Goal: Navigation & Orientation: Find specific page/section

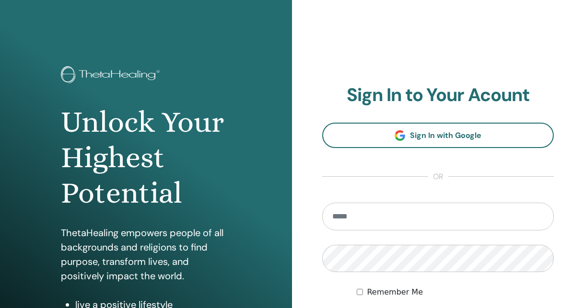
click at [495, 214] on input "email" at bounding box center [437, 217] width 231 height 28
type input "**********"
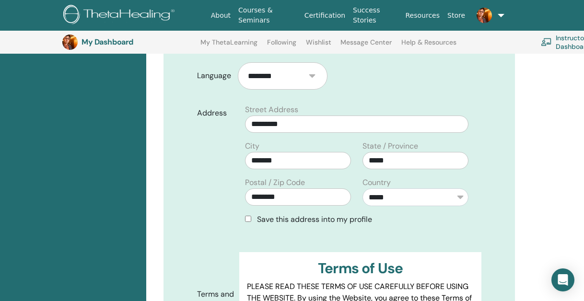
scroll to position [314, 0]
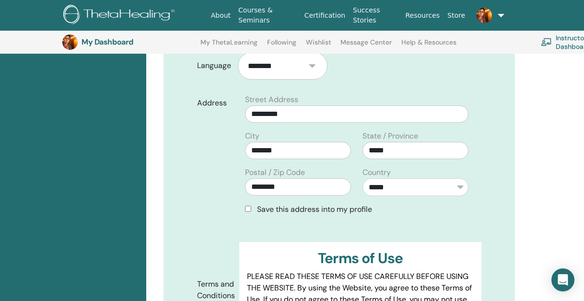
drag, startPoint x: 585, startPoint y: 70, endPoint x: 589, endPoint y: 135, distance: 64.4
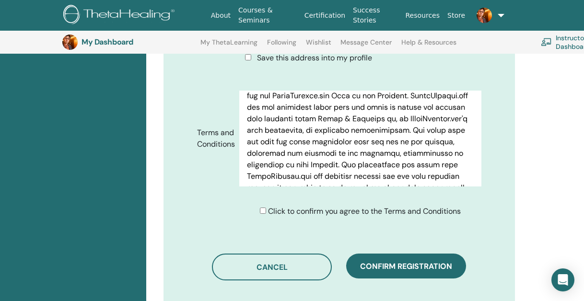
scroll to position [6395, 0]
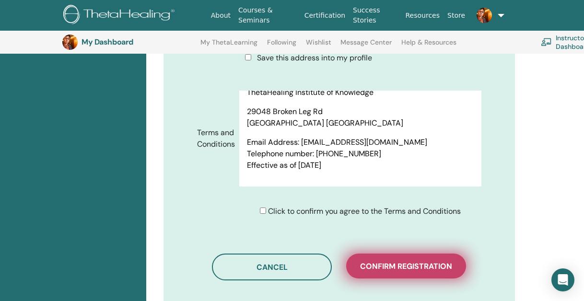
click at [425, 261] on span "Confirm registration" at bounding box center [406, 266] width 92 height 10
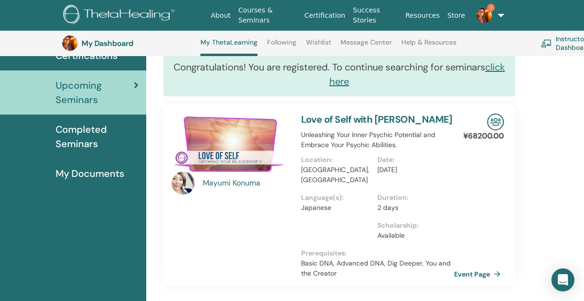
scroll to position [82, 0]
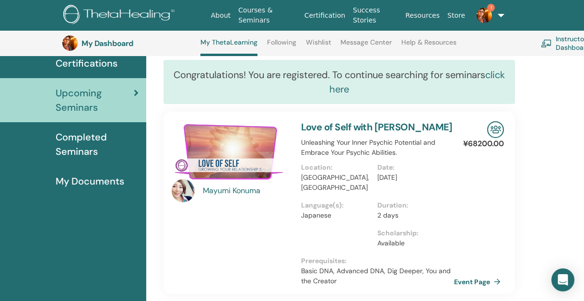
click at [346, 90] on link "click here" at bounding box center [416, 82] width 175 height 27
click at [93, 145] on span "Completed Seminars" at bounding box center [97, 144] width 83 height 29
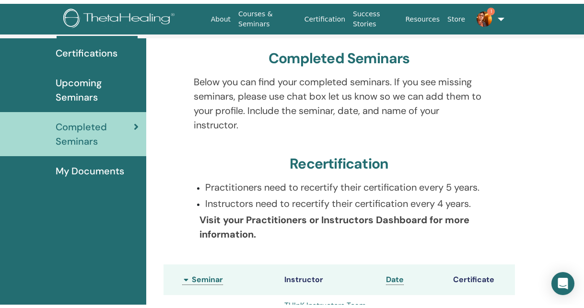
scroll to position [42, 0]
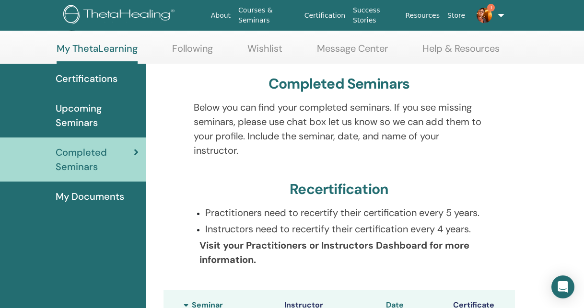
click at [89, 78] on span "Certifications" at bounding box center [87, 78] width 62 height 14
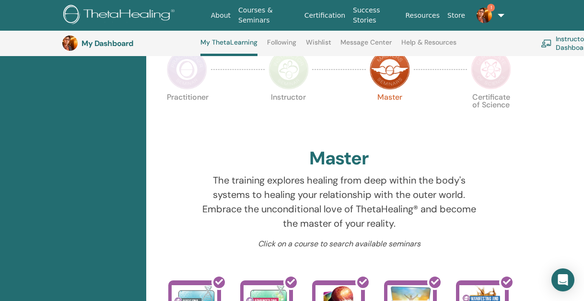
scroll to position [216, 0]
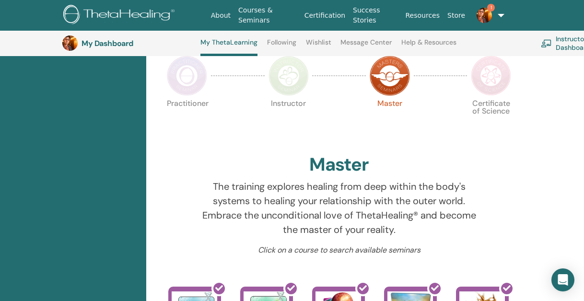
click at [187, 82] on img at bounding box center [187, 76] width 40 height 40
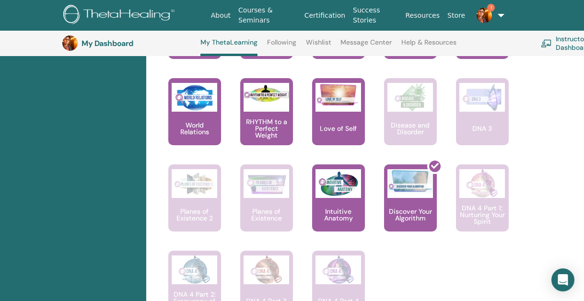
scroll to position [750, 0]
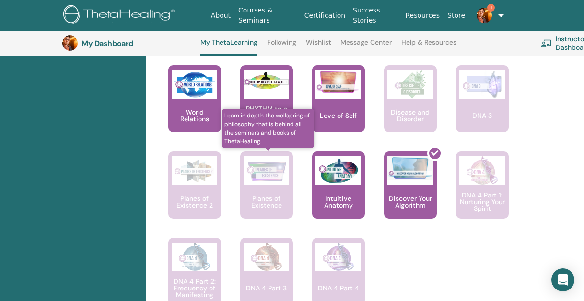
click at [275, 195] on p "Planes of Existence" at bounding box center [266, 201] width 53 height 13
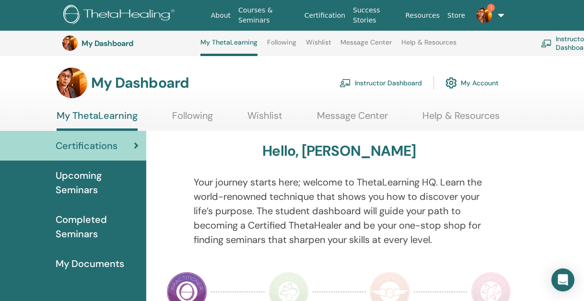
scroll to position [750, 0]
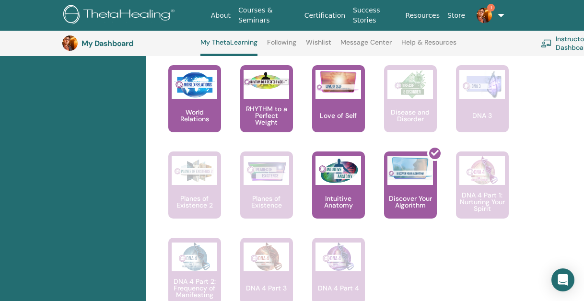
click at [476, 12] on img at bounding box center [483, 15] width 15 height 15
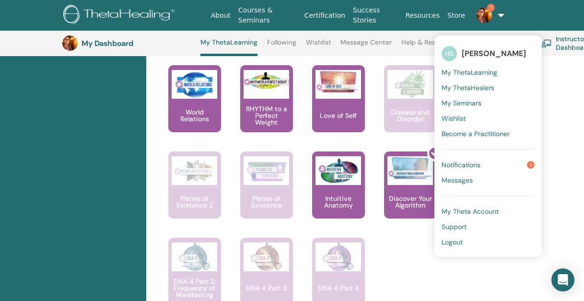
click at [482, 161] on link "Notifications 1" at bounding box center [487, 164] width 93 height 15
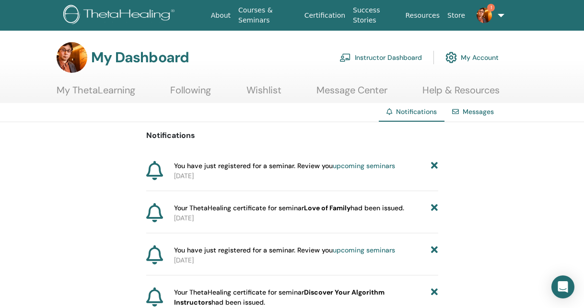
click at [348, 165] on link "upcoming seminars" at bounding box center [364, 165] width 62 height 9
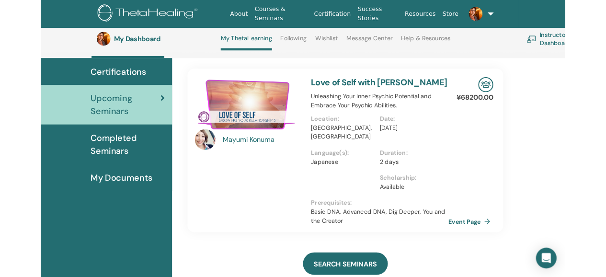
scroll to position [93, 0]
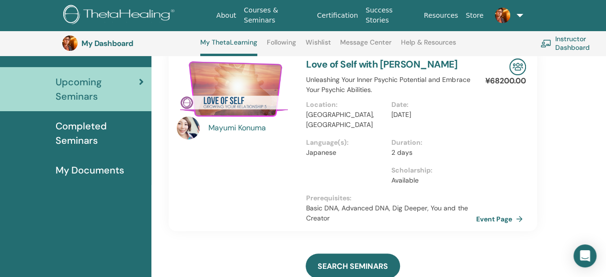
click at [107, 129] on span "Completed Seminars" at bounding box center [100, 133] width 88 height 29
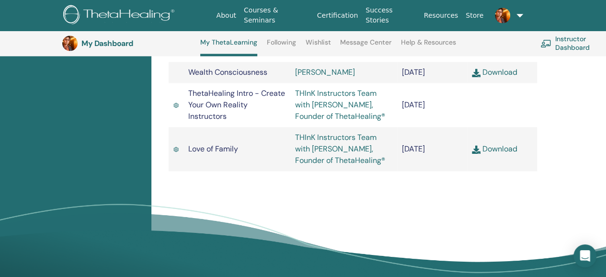
scroll to position [668, 0]
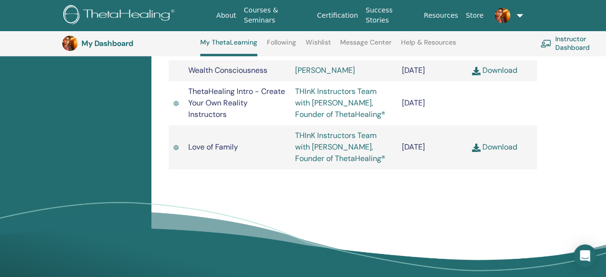
click at [565, 47] on link "Instructor Dashboard" at bounding box center [579, 43] width 79 height 21
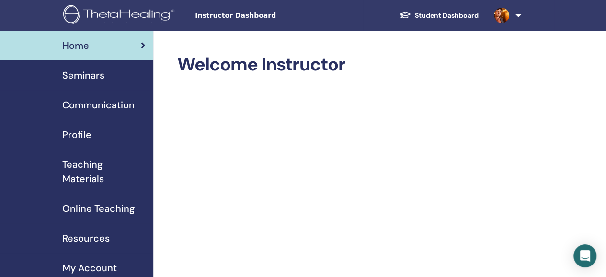
click at [95, 169] on span "Teaching Materials" at bounding box center [103, 171] width 83 height 29
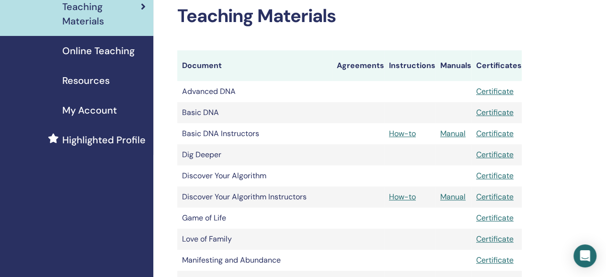
scroll to position [181, 0]
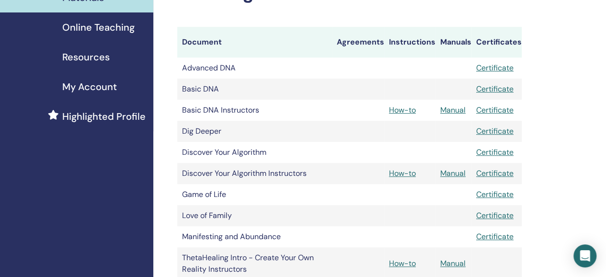
click at [118, 121] on span "Highlighted Profile" at bounding box center [103, 116] width 83 height 14
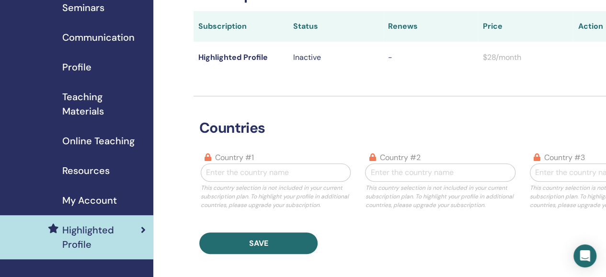
scroll to position [71, 0]
